Goal: Task Accomplishment & Management: Manage account settings

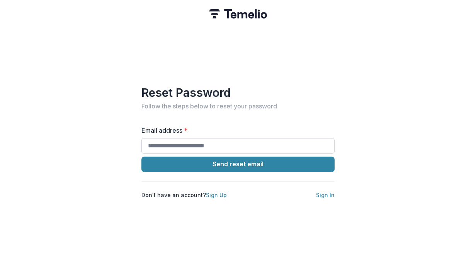
click at [210, 142] on input "Email address *" at bounding box center [237, 145] width 193 height 15
type input "**********"
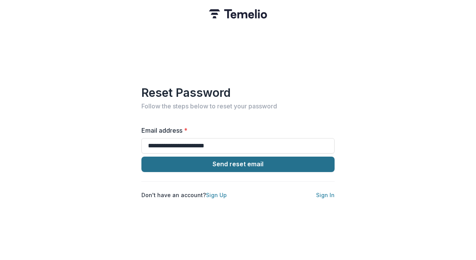
click at [234, 161] on button "Send reset email" at bounding box center [237, 164] width 193 height 15
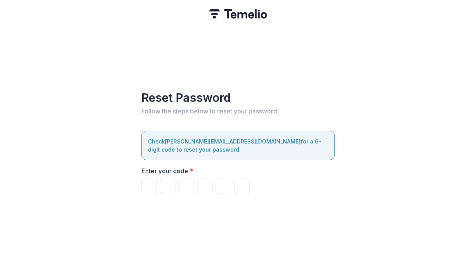
type input "*"
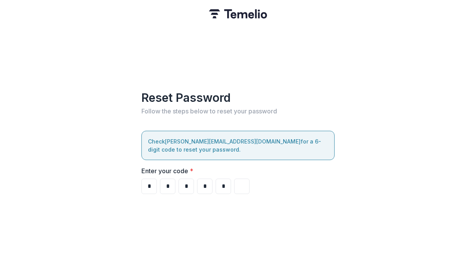
type input "*"
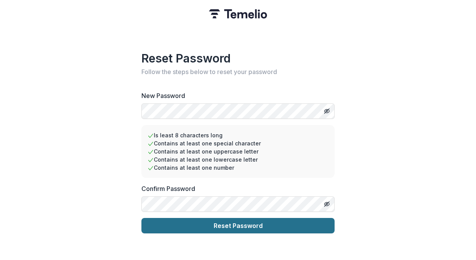
click at [229, 222] on button "Reset Password" at bounding box center [237, 225] width 193 height 15
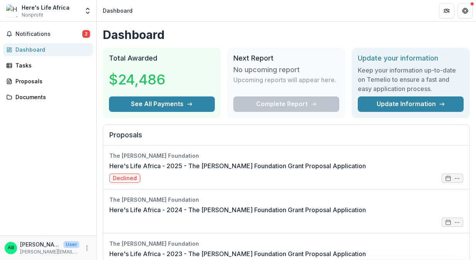
click at [57, 9] on div "Here's Life Africa" at bounding box center [46, 7] width 48 height 8
click at [468, 10] on button "Get Help" at bounding box center [464, 10] width 15 height 15
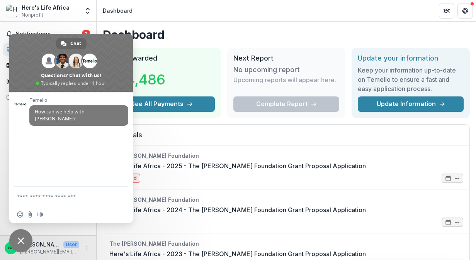
click at [227, 10] on header "Dashboard" at bounding box center [286, 10] width 379 height 21
click at [19, 241] on span "Close chat" at bounding box center [20, 240] width 7 height 7
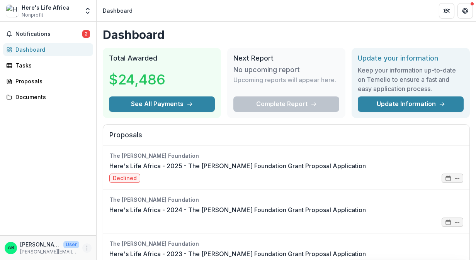
click at [89, 247] on icon "More" at bounding box center [87, 248] width 6 height 6
click at [115, 247] on button "Logout" at bounding box center [138, 244] width 83 height 13
